Goal: Find specific page/section: Find specific page/section

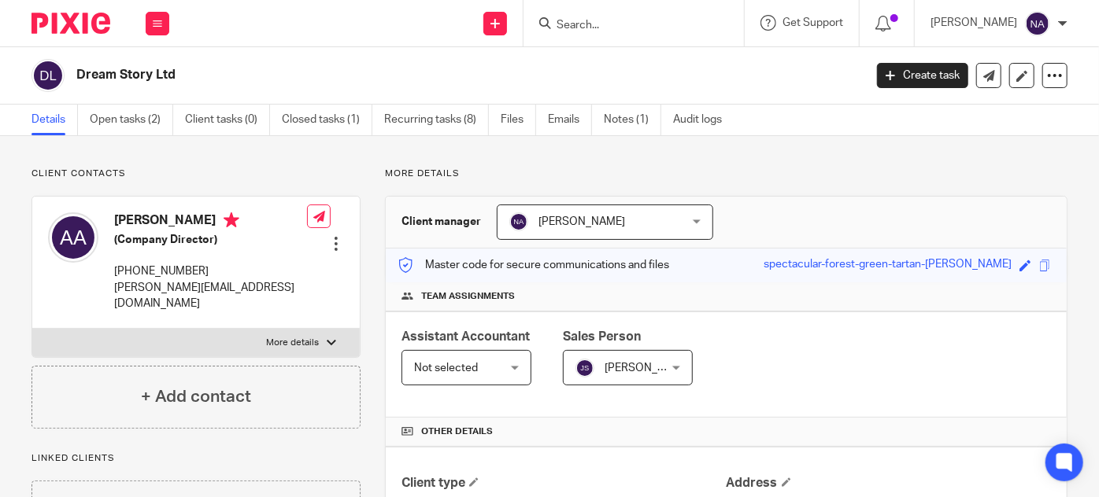
click at [614, 28] on form at bounding box center [639, 23] width 168 height 20
click at [614, 28] on input "Search" at bounding box center [626, 26] width 142 height 14
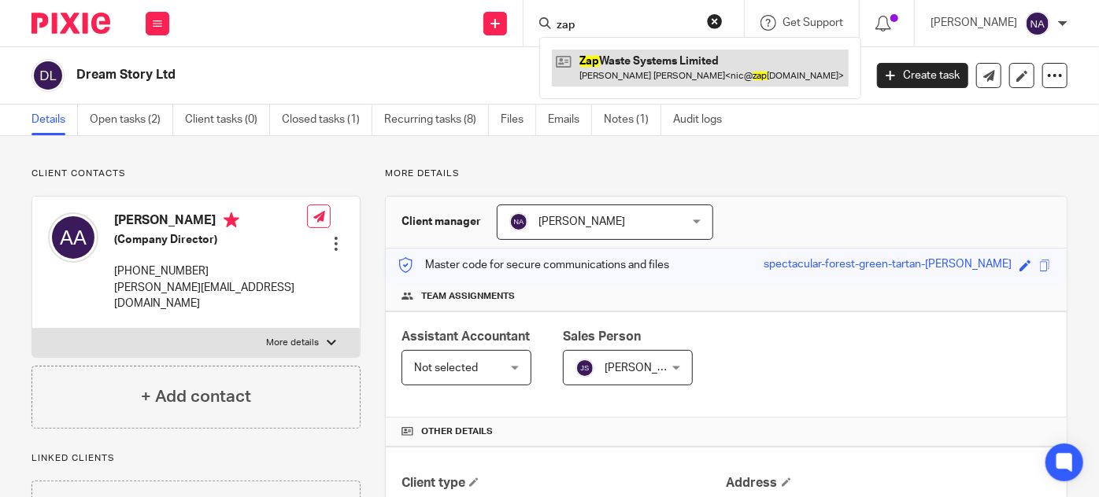
type input "zap"
click at [663, 69] on link at bounding box center [700, 68] width 297 height 36
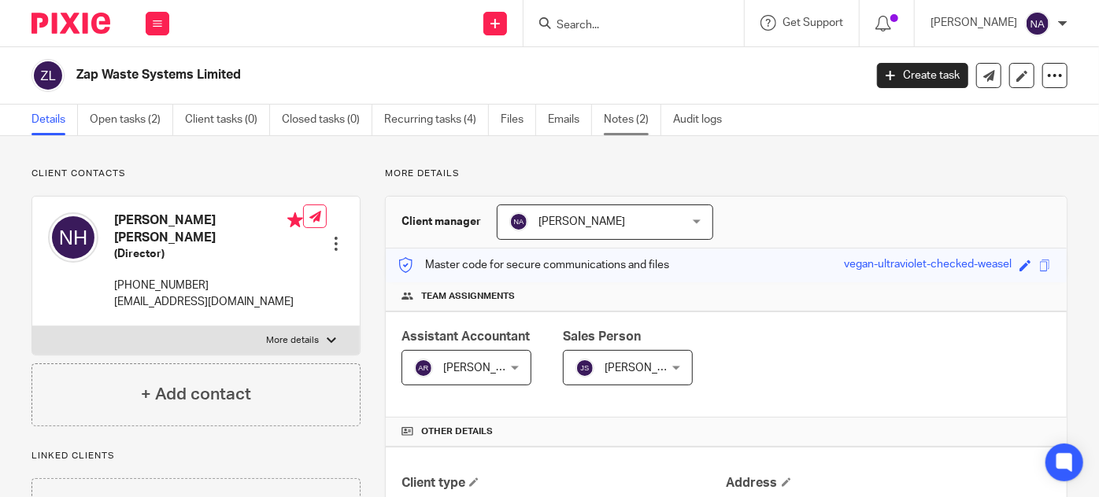
click at [613, 125] on link "Notes (2)" at bounding box center [632, 120] width 57 height 31
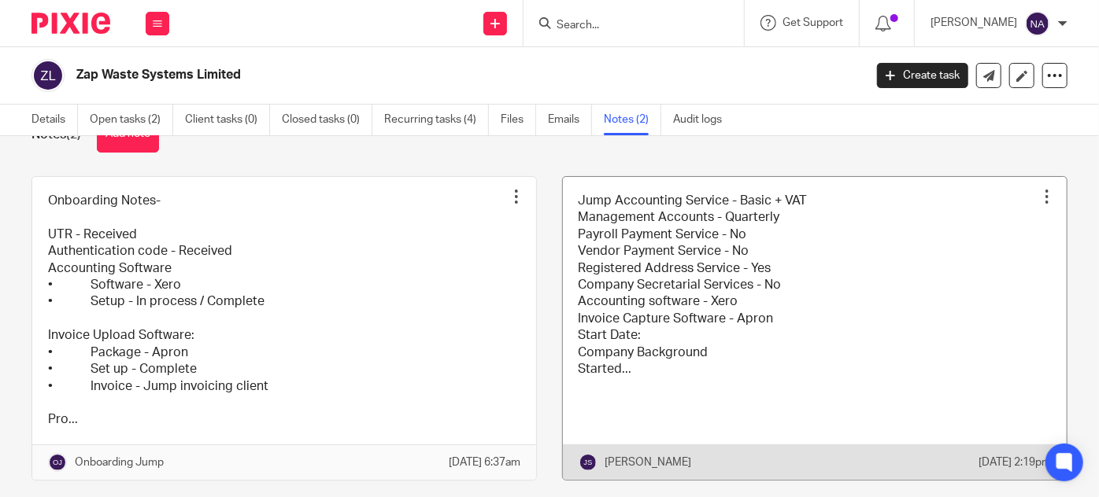
scroll to position [47, 0]
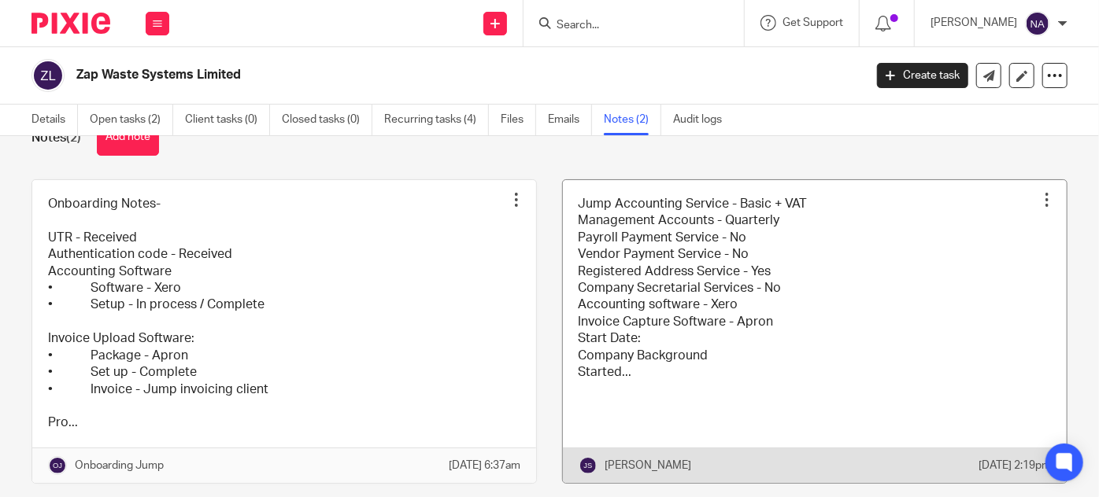
click at [638, 335] on link at bounding box center [815, 331] width 504 height 303
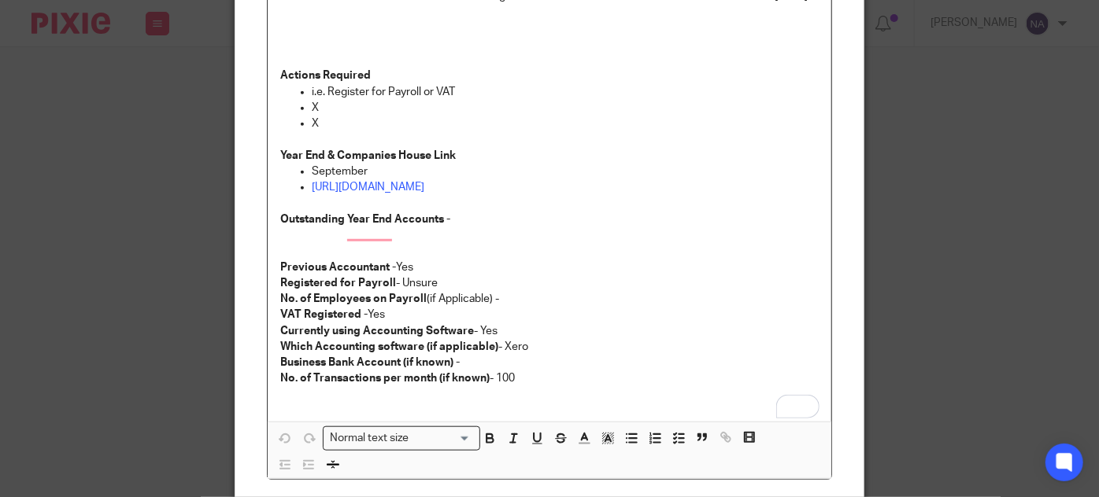
scroll to position [566, 0]
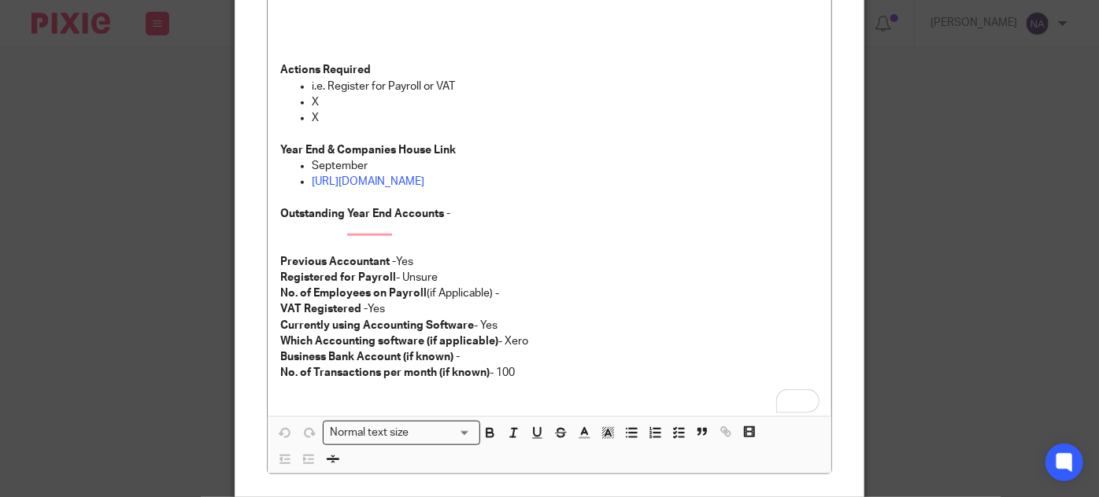
click at [143, 172] on div "Edit note Content Jump Accounting Service - Basic + VAT Management Accounts - Q…" at bounding box center [549, 248] width 1099 height 497
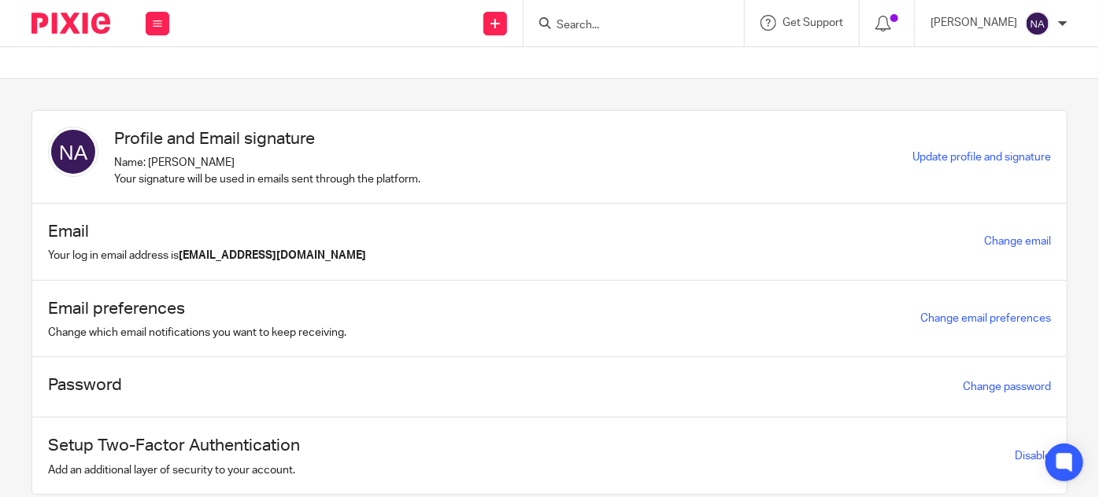
click at [637, 29] on input "Search" at bounding box center [626, 26] width 142 height 14
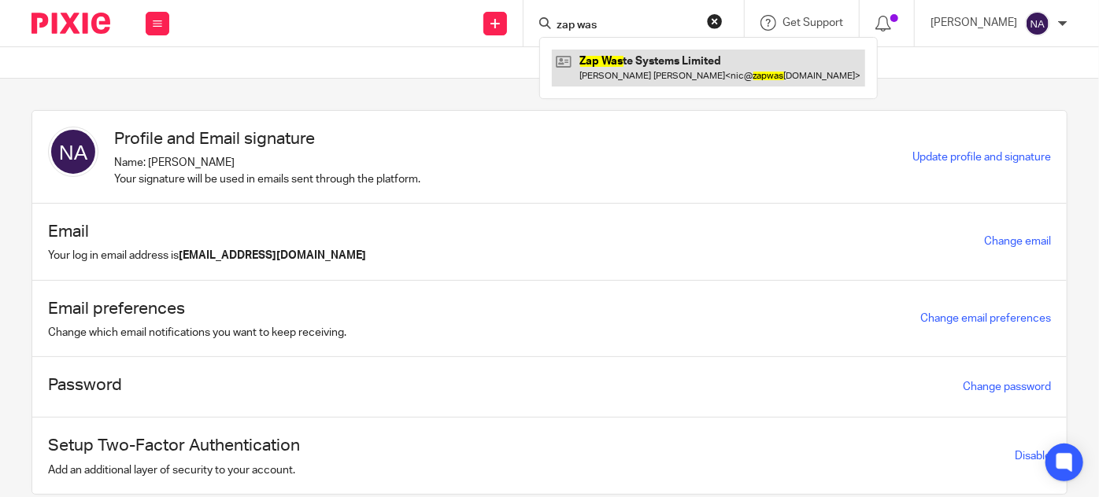
type input "zap was"
click at [661, 54] on link at bounding box center [708, 68] width 313 height 36
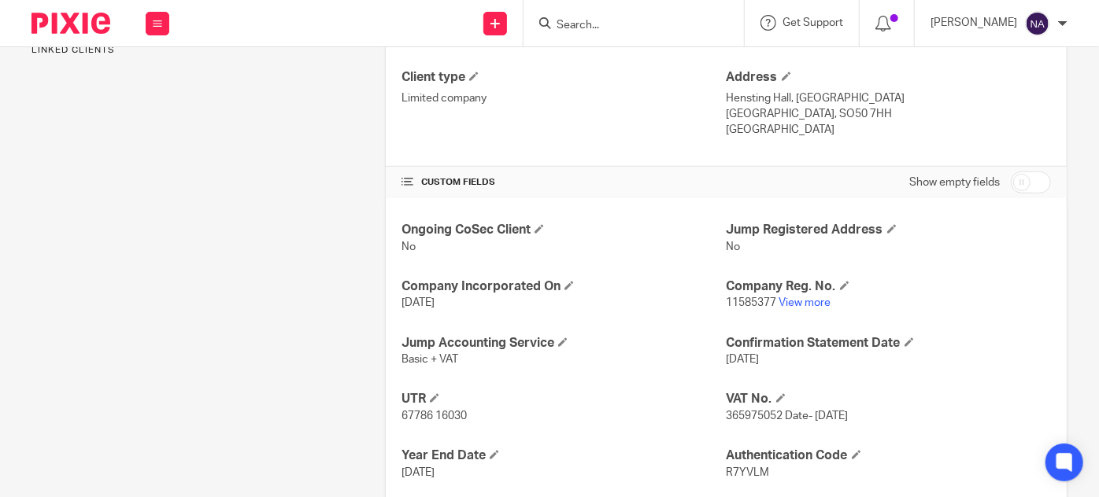
scroll to position [414, 0]
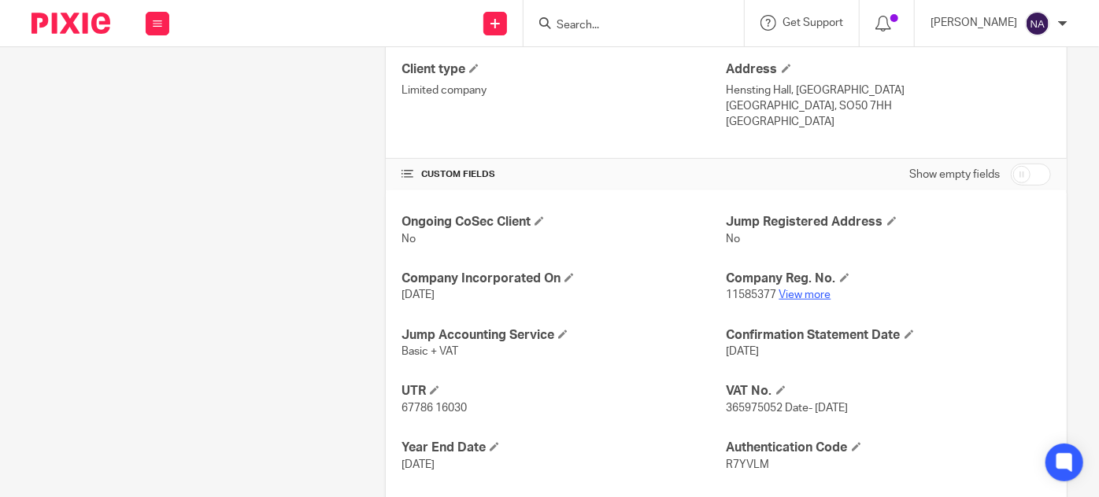
click at [800, 294] on link "View more" at bounding box center [805, 295] width 52 height 11
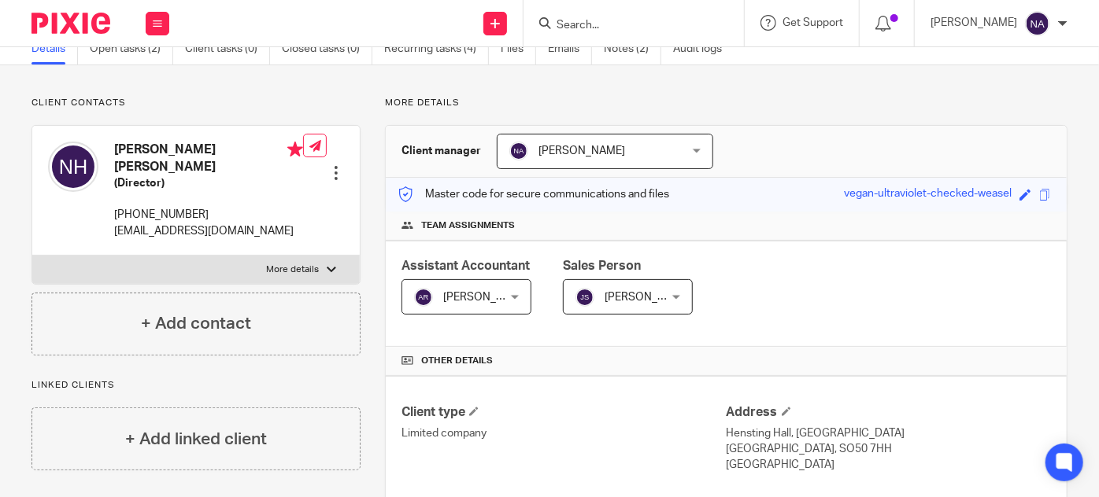
scroll to position [0, 0]
